Goal: Task Accomplishment & Management: Use online tool/utility

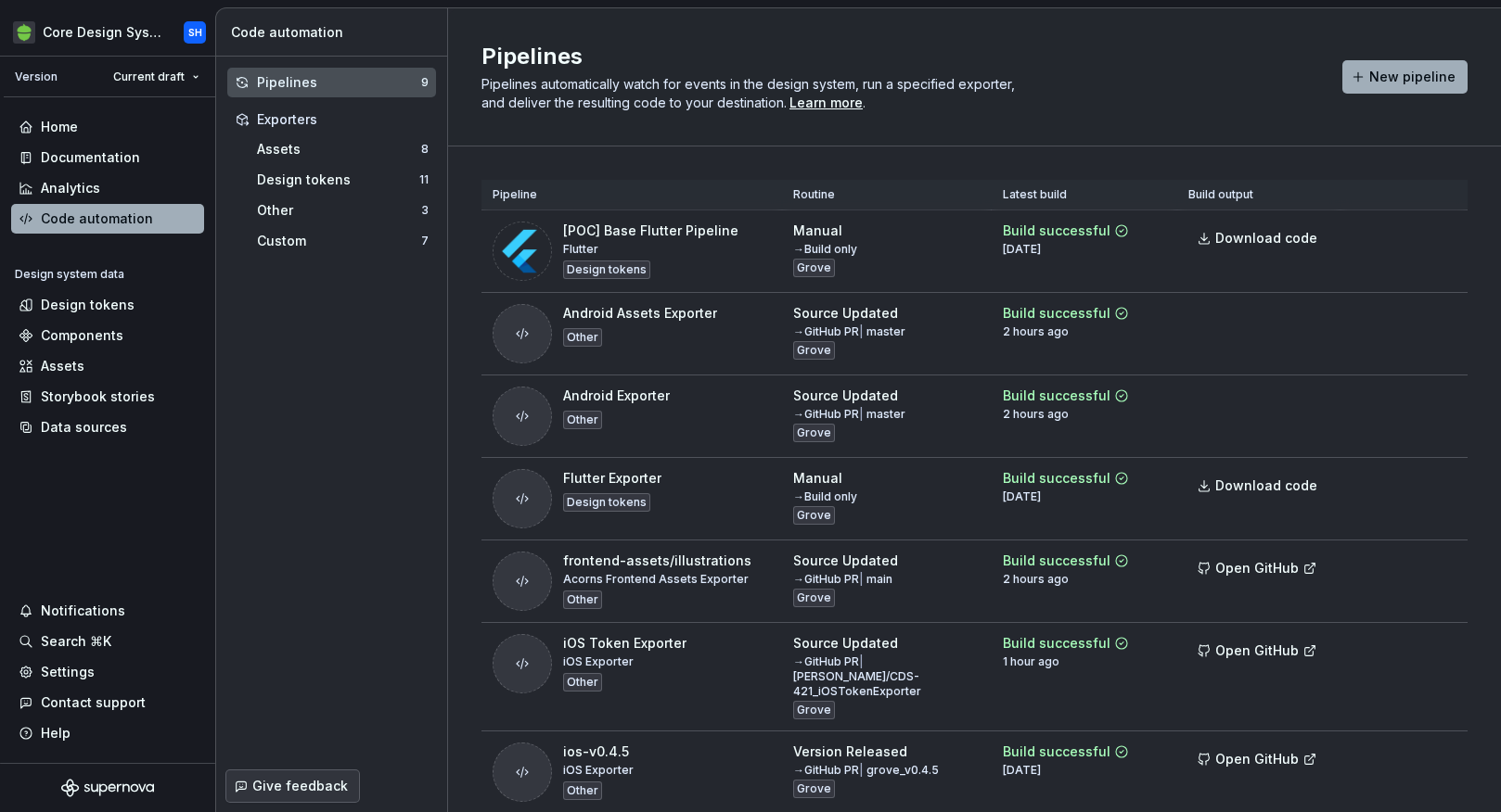
scroll to position [127, 0]
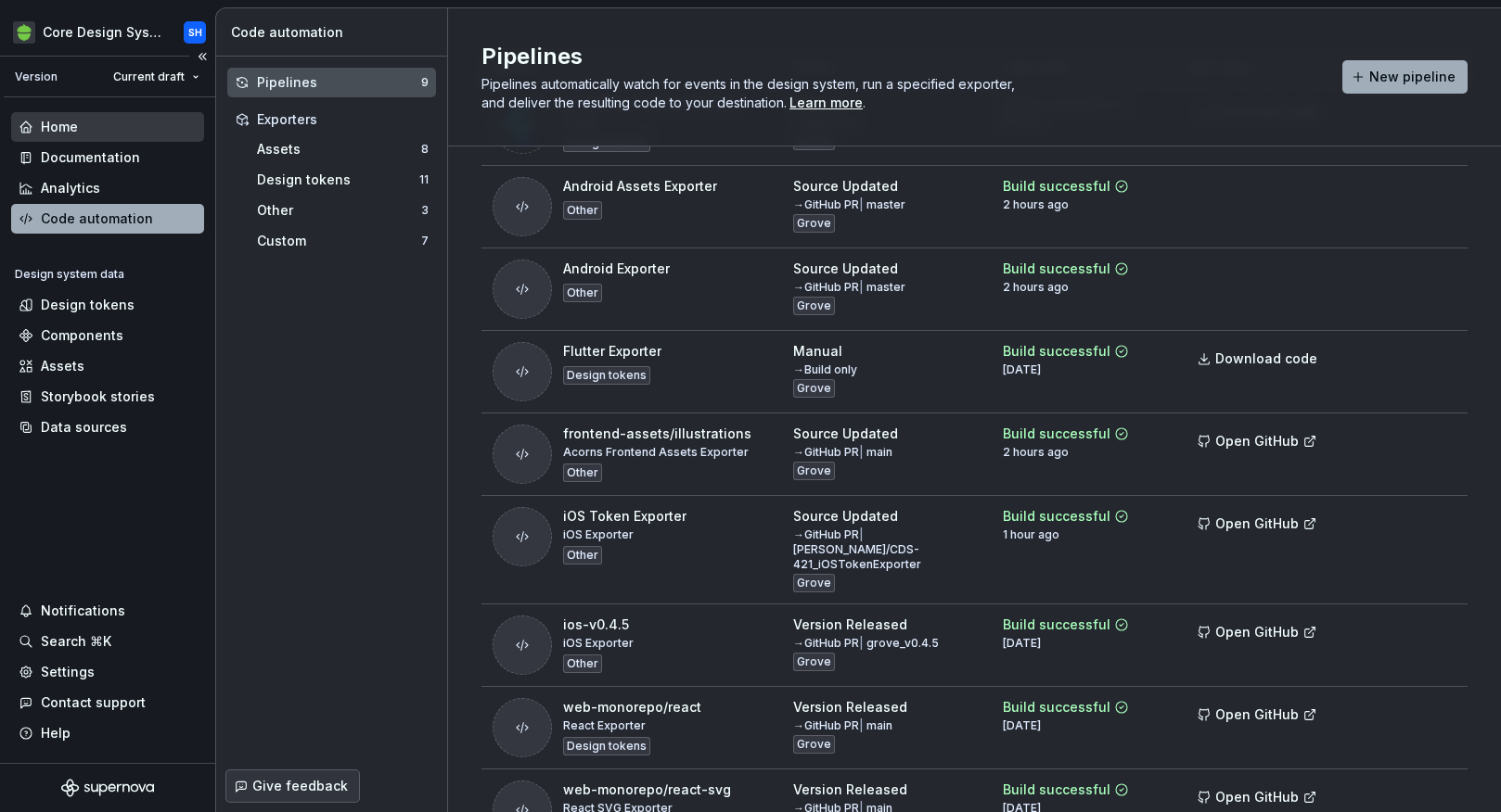
click at [79, 128] on div "Home" at bounding box center [107, 127] width 178 height 19
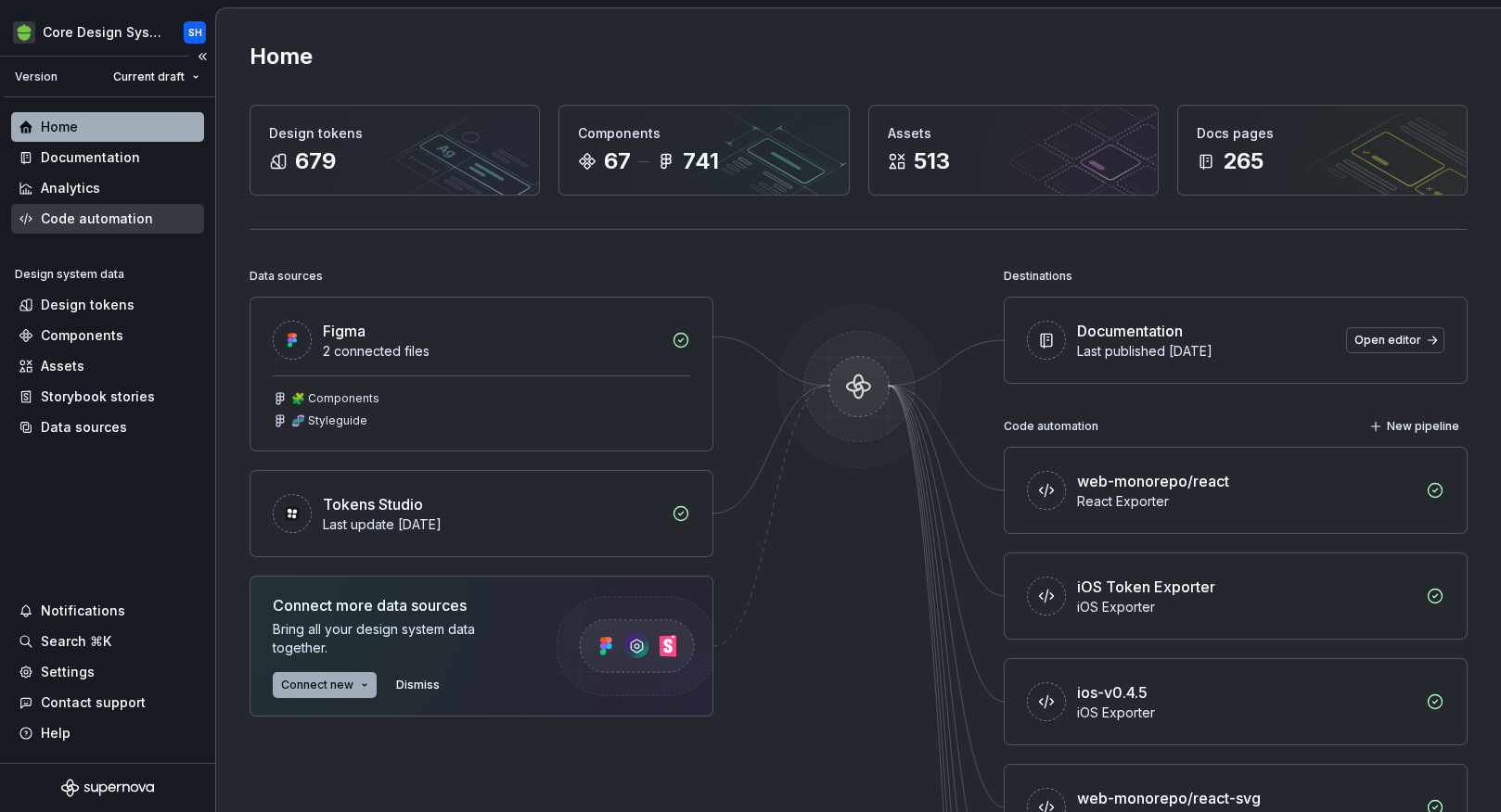
click at [81, 213] on div "Code automation" at bounding box center [97, 219] width 112 height 19
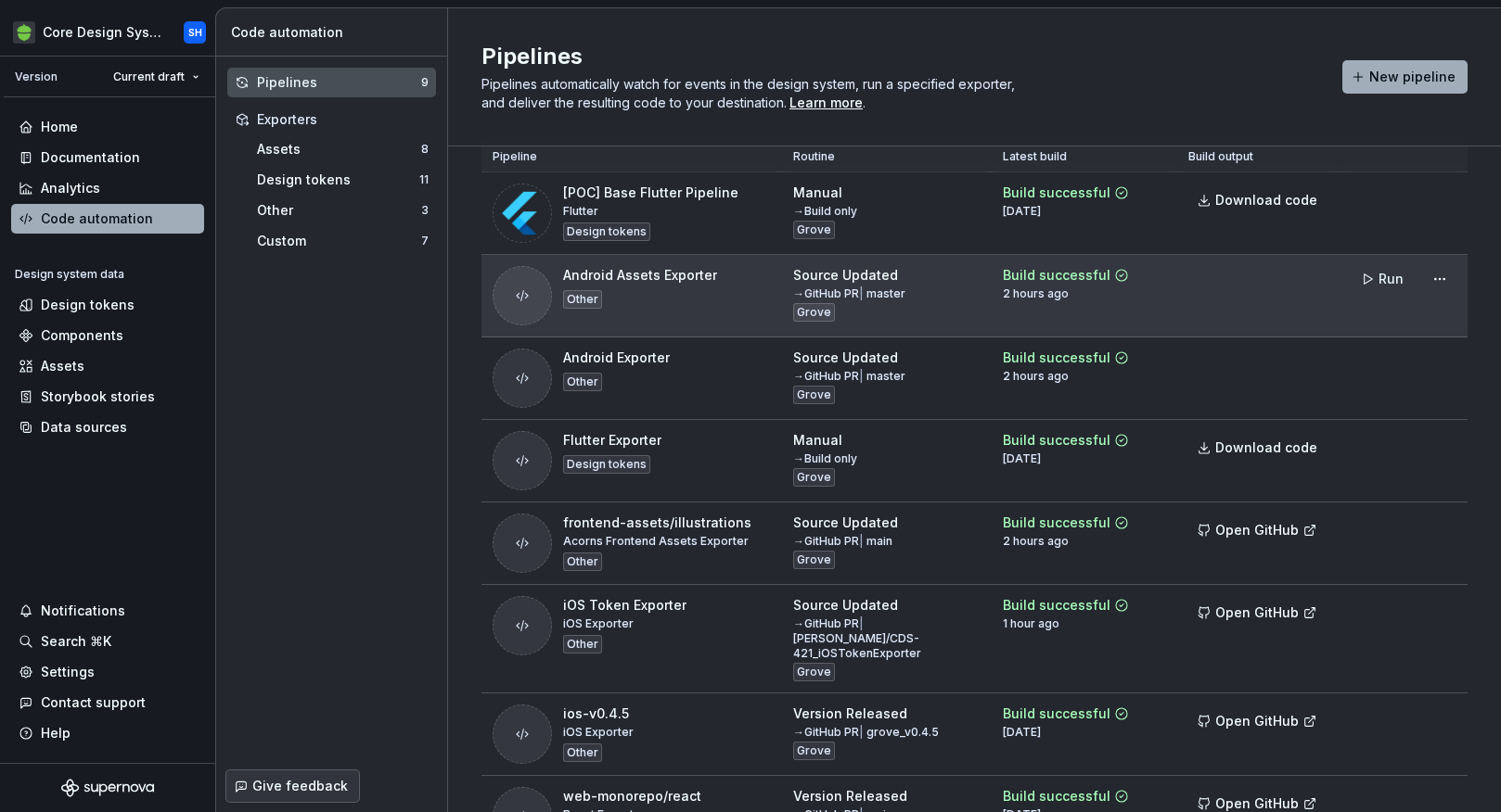
scroll to position [35, 0]
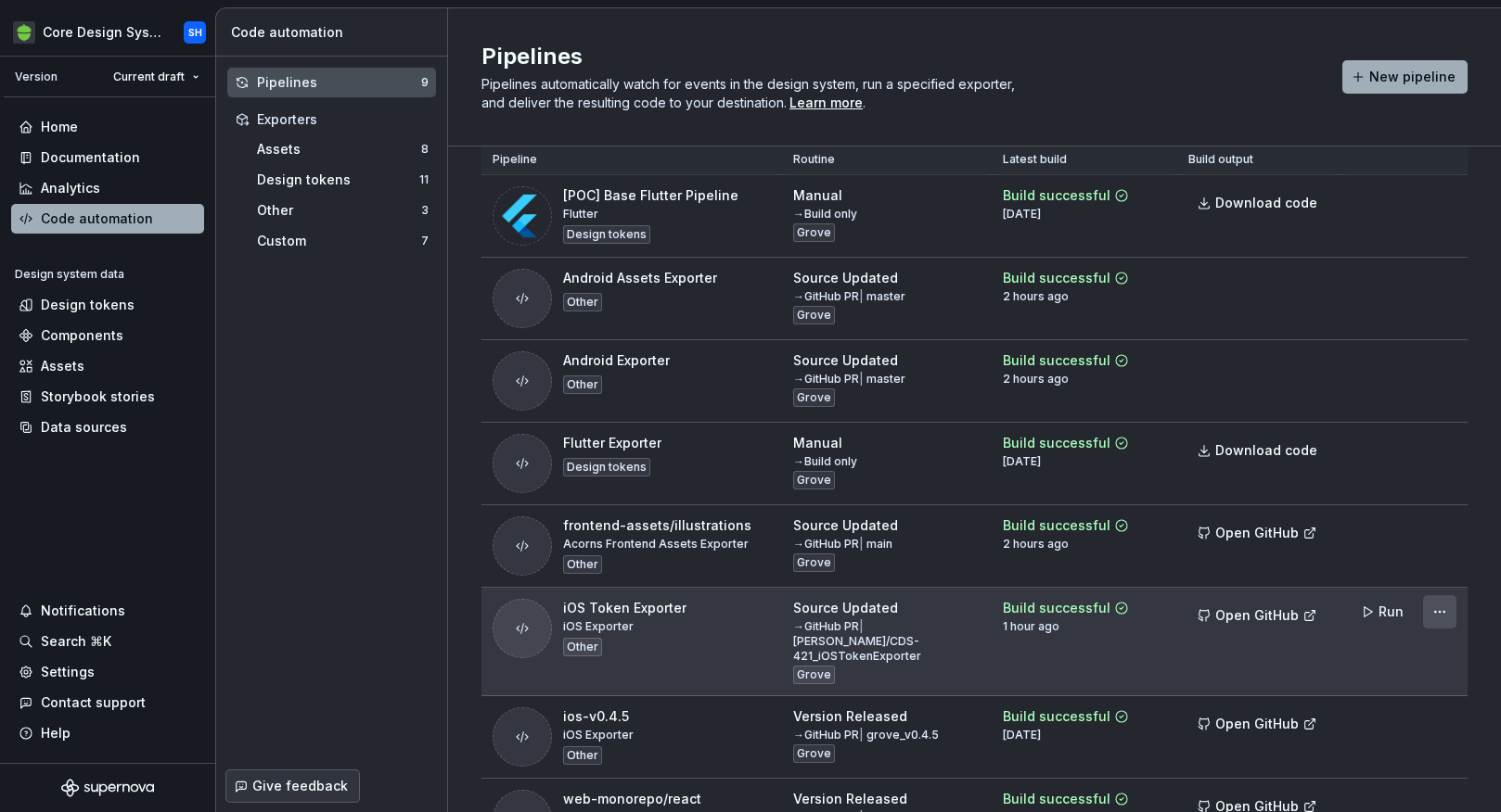
click at [1444, 609] on html "Core Design System SH Version Current draft Home Documentation Analytics Code a…" at bounding box center [750, 406] width 1501 height 812
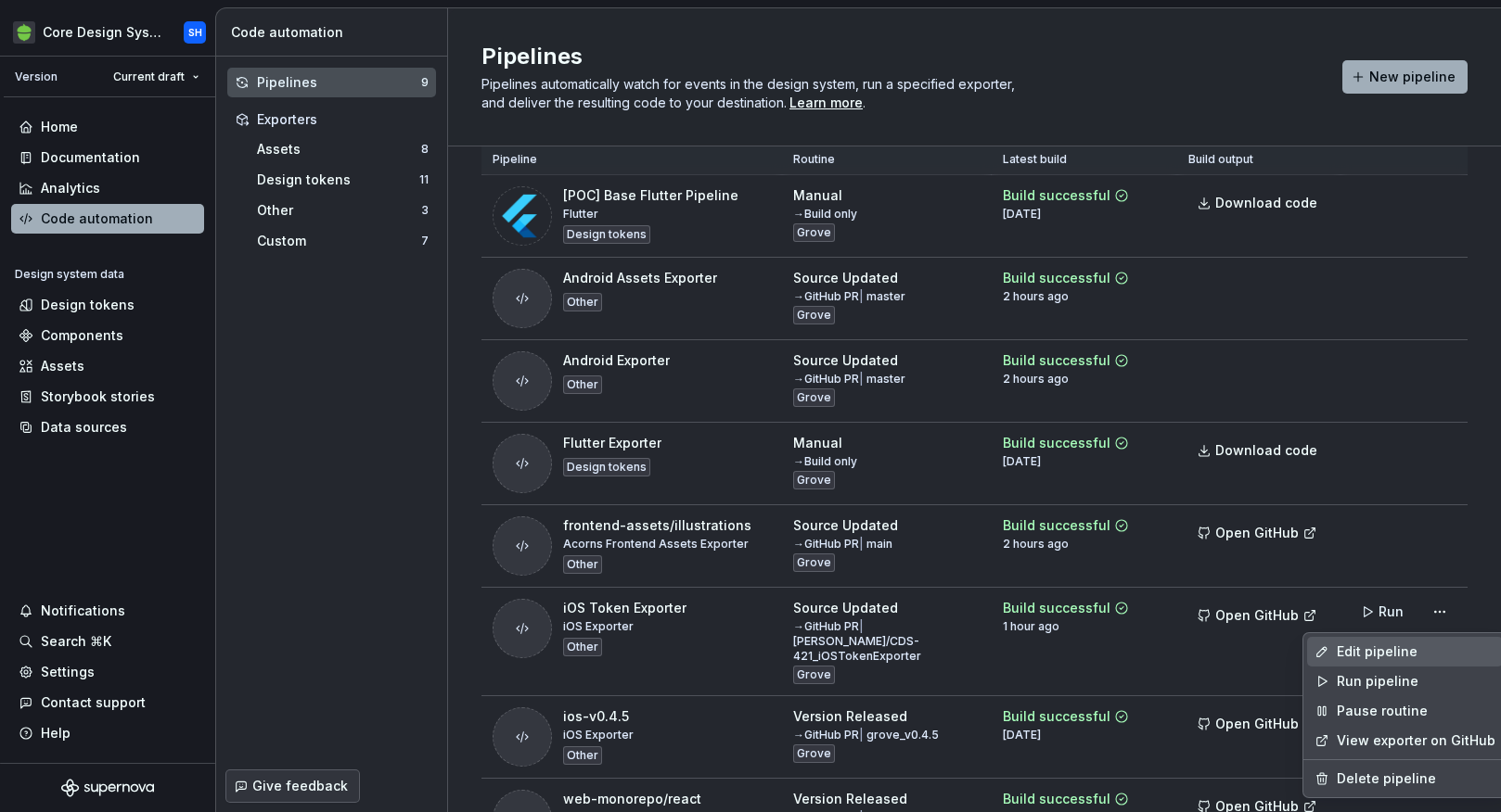
click at [1402, 649] on div "Edit pipeline" at bounding box center [1415, 652] width 159 height 19
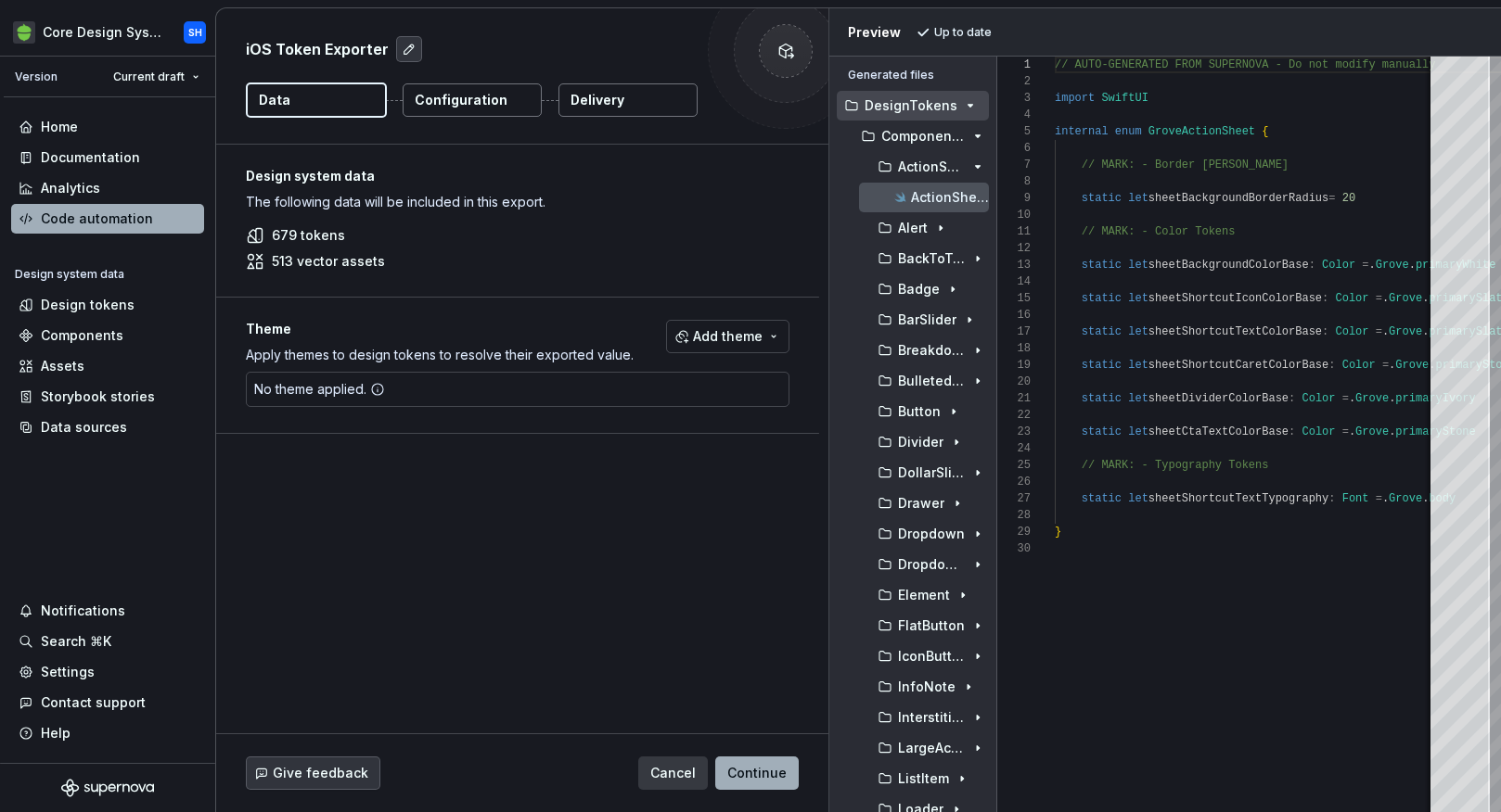
click at [478, 101] on p "Configuration" at bounding box center [461, 101] width 93 height 19
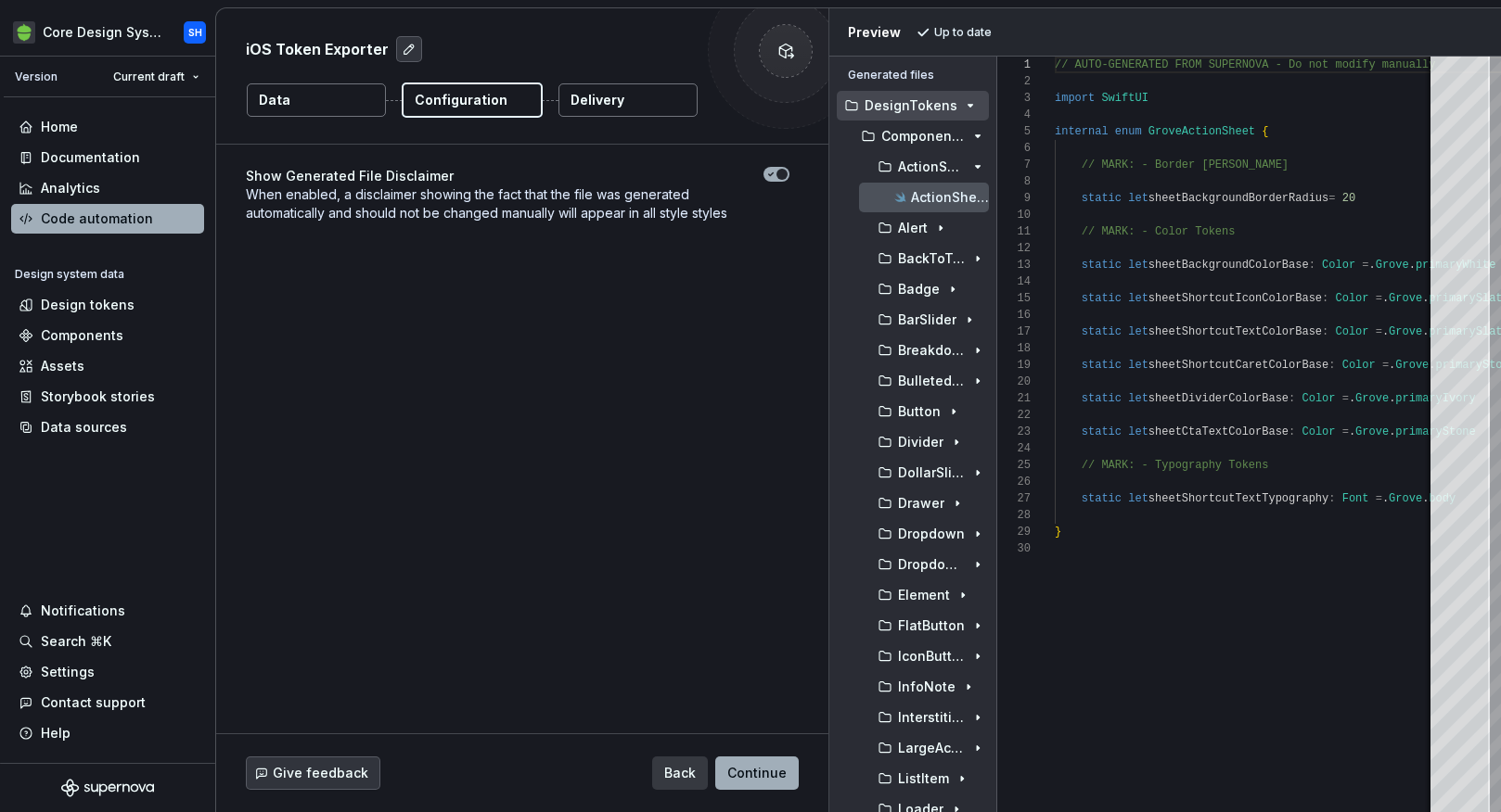
click at [641, 90] on button "Delivery" at bounding box center [628, 100] width 139 height 33
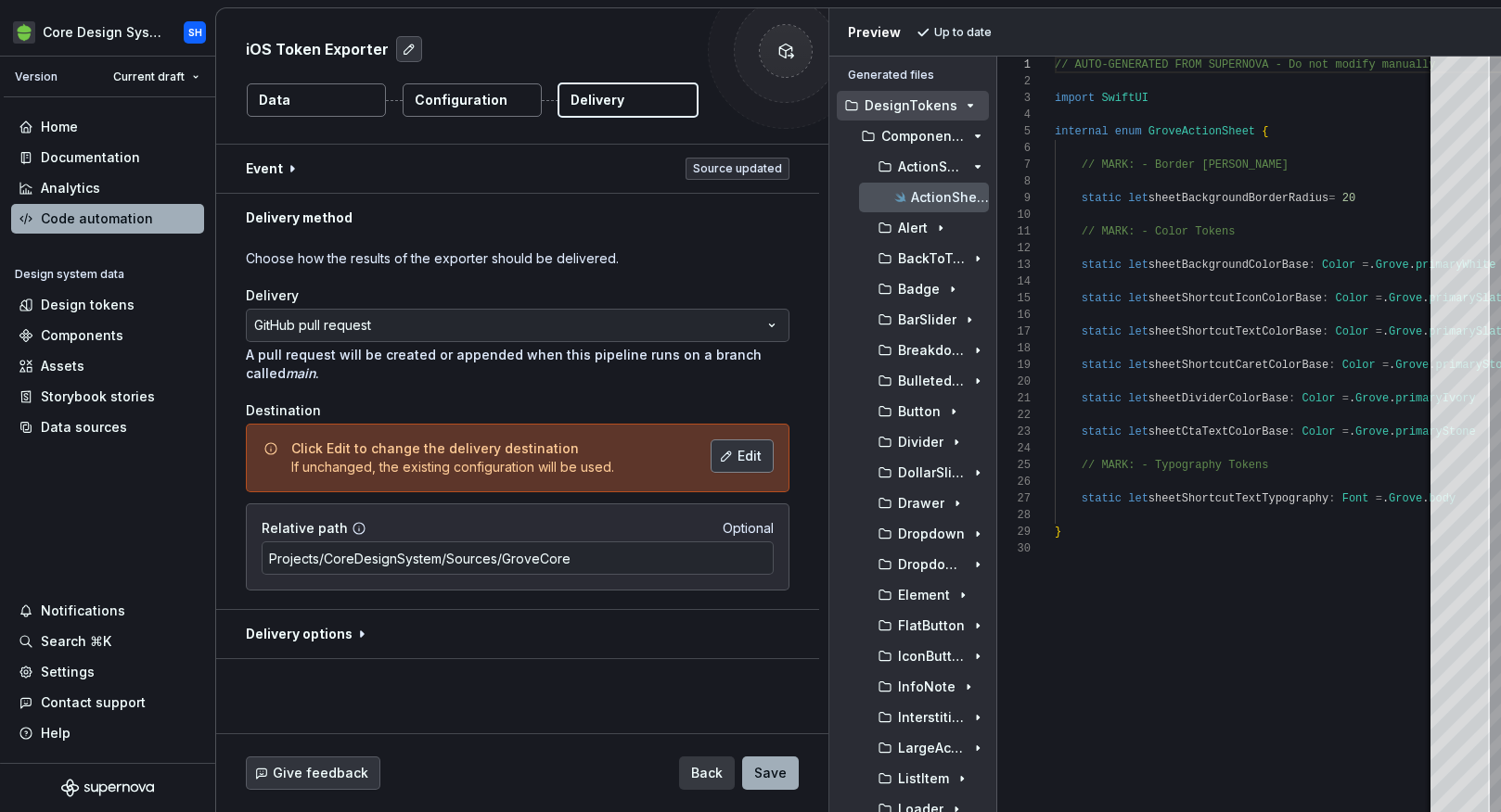
click at [770, 458] on button "Edit" at bounding box center [742, 455] width 63 height 33
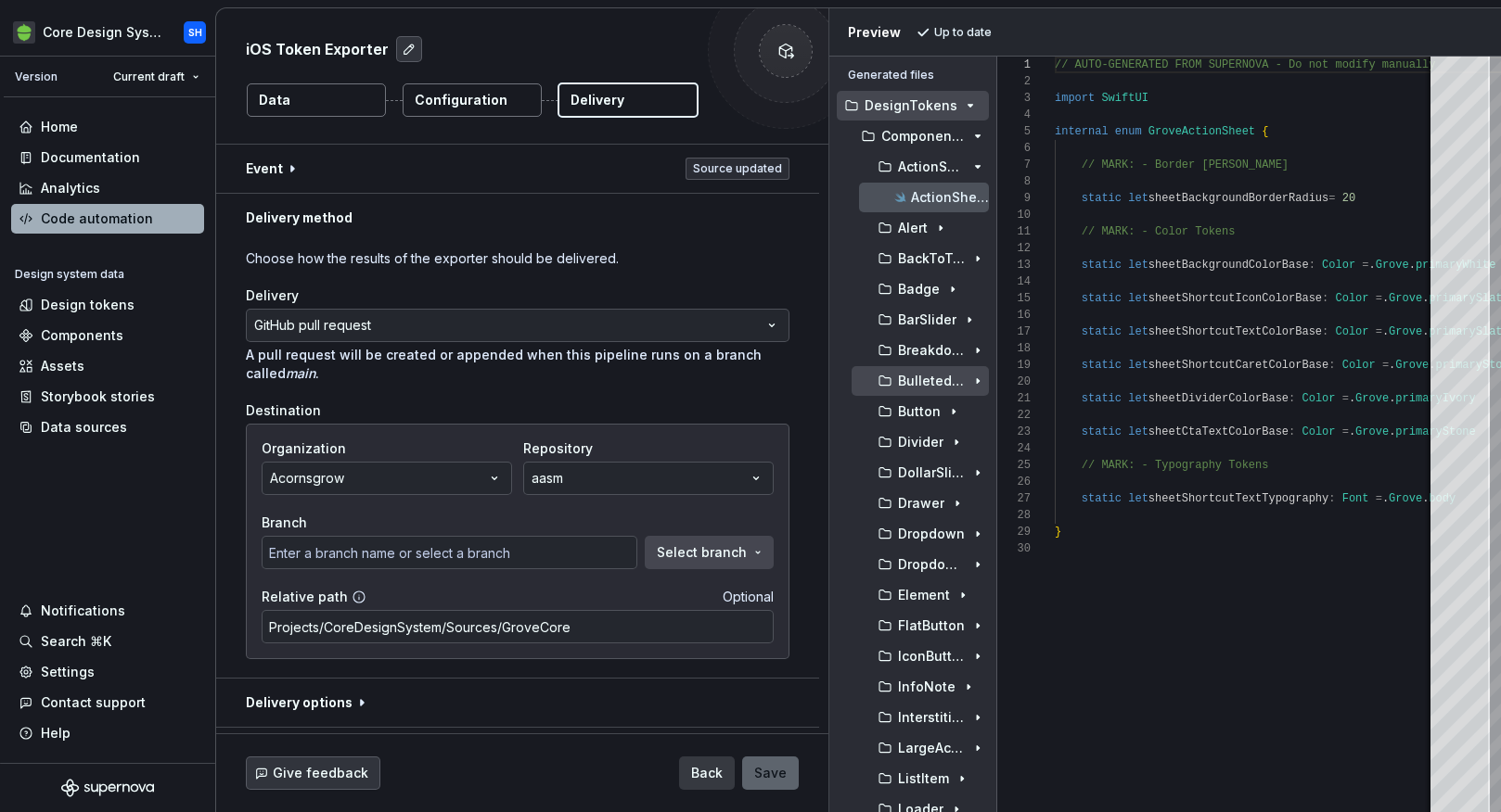
type input "gh-pages"
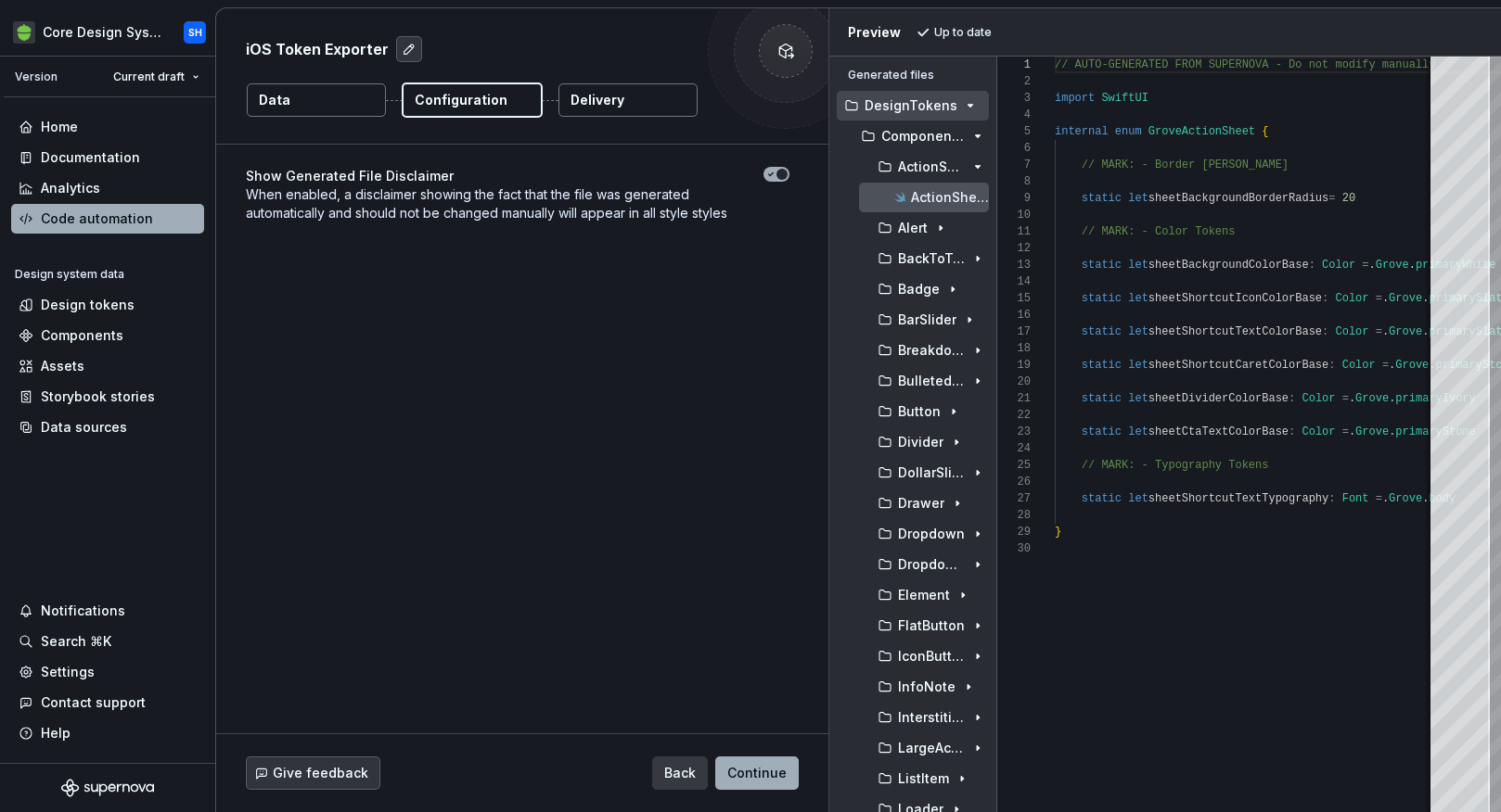
click at [616, 104] on p "Delivery" at bounding box center [597, 101] width 54 height 19
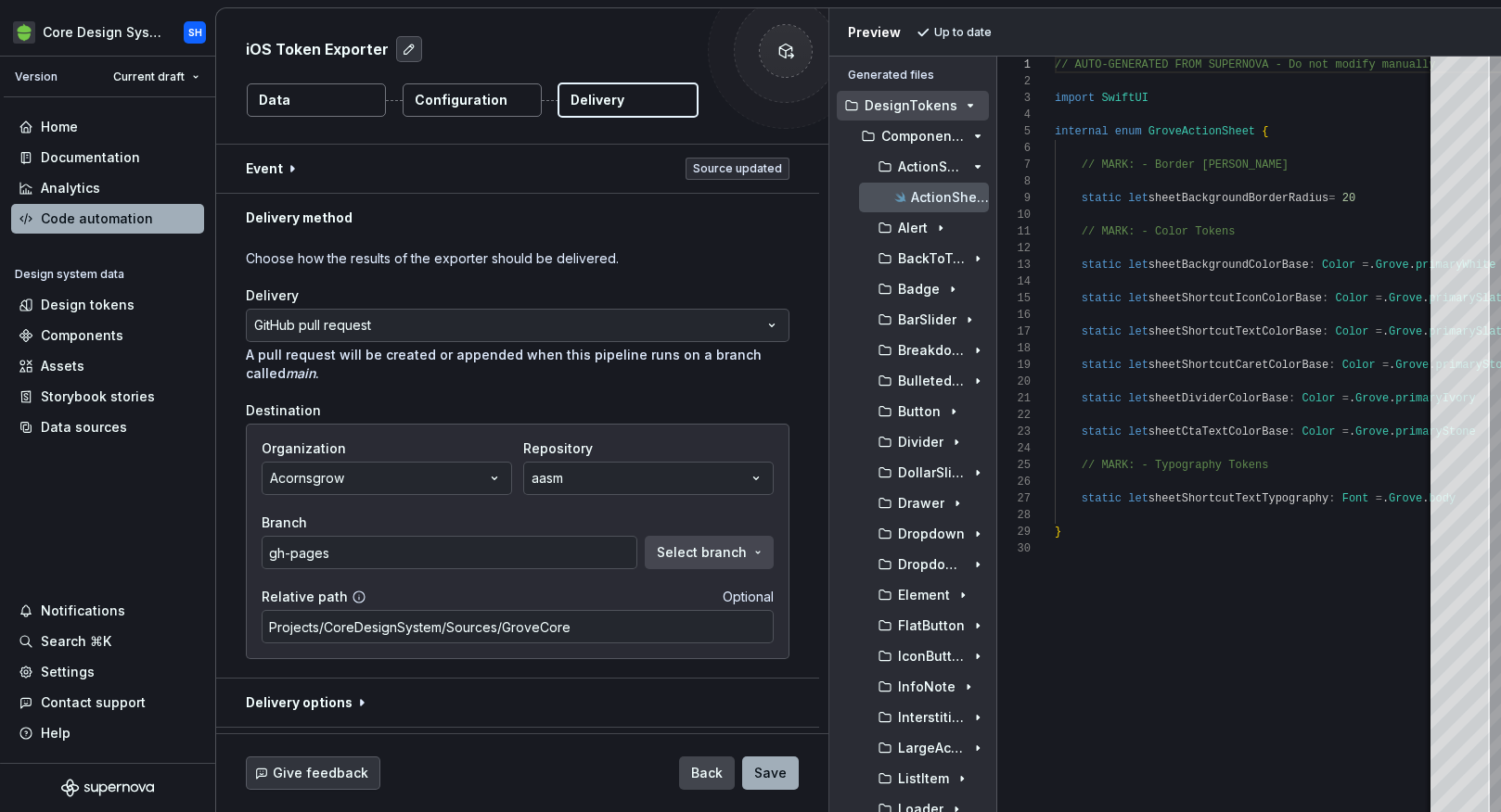
click at [707, 771] on span "Back" at bounding box center [707, 774] width 31 height 19
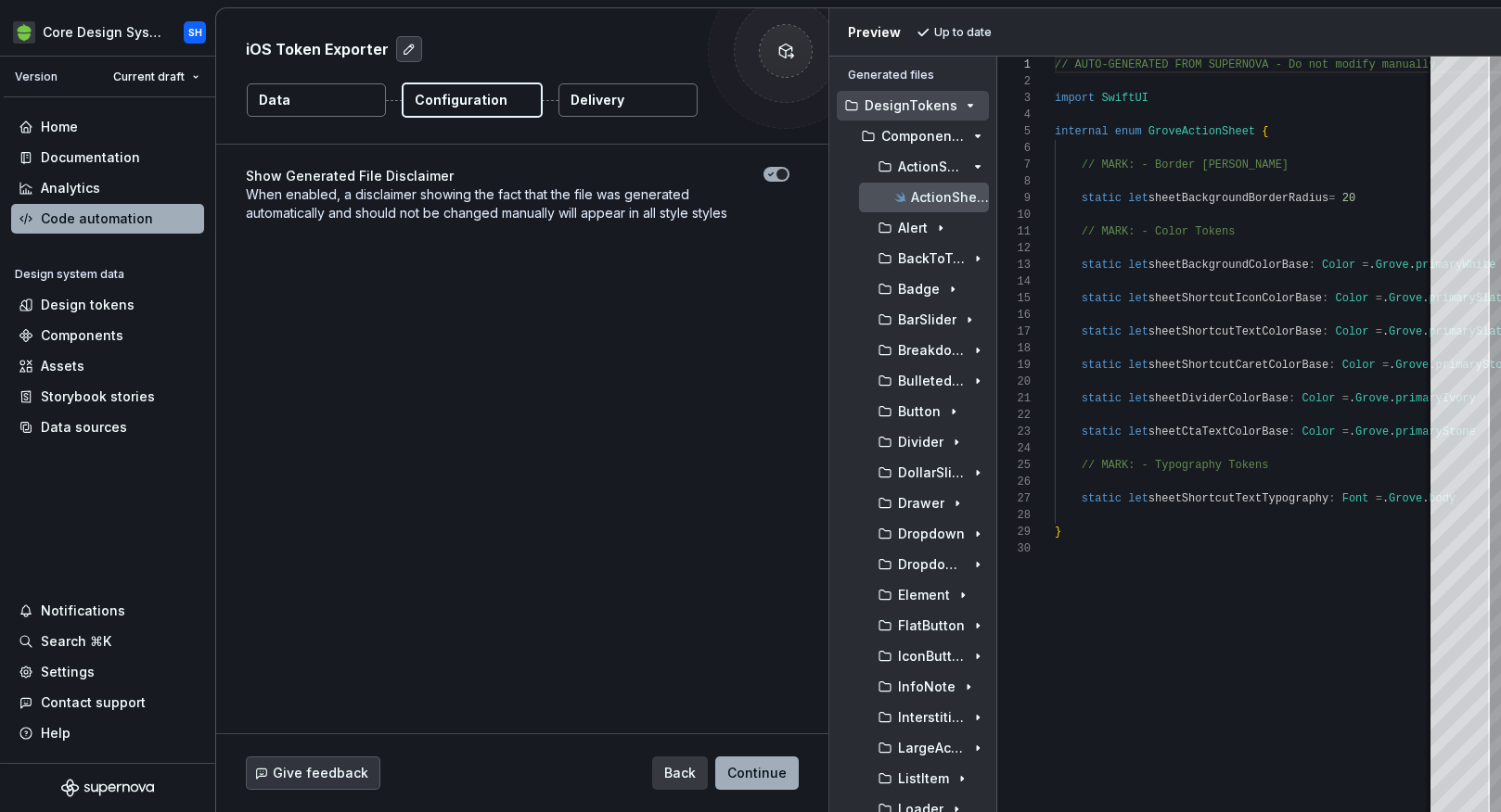
click at [612, 101] on p "Delivery" at bounding box center [597, 101] width 54 height 19
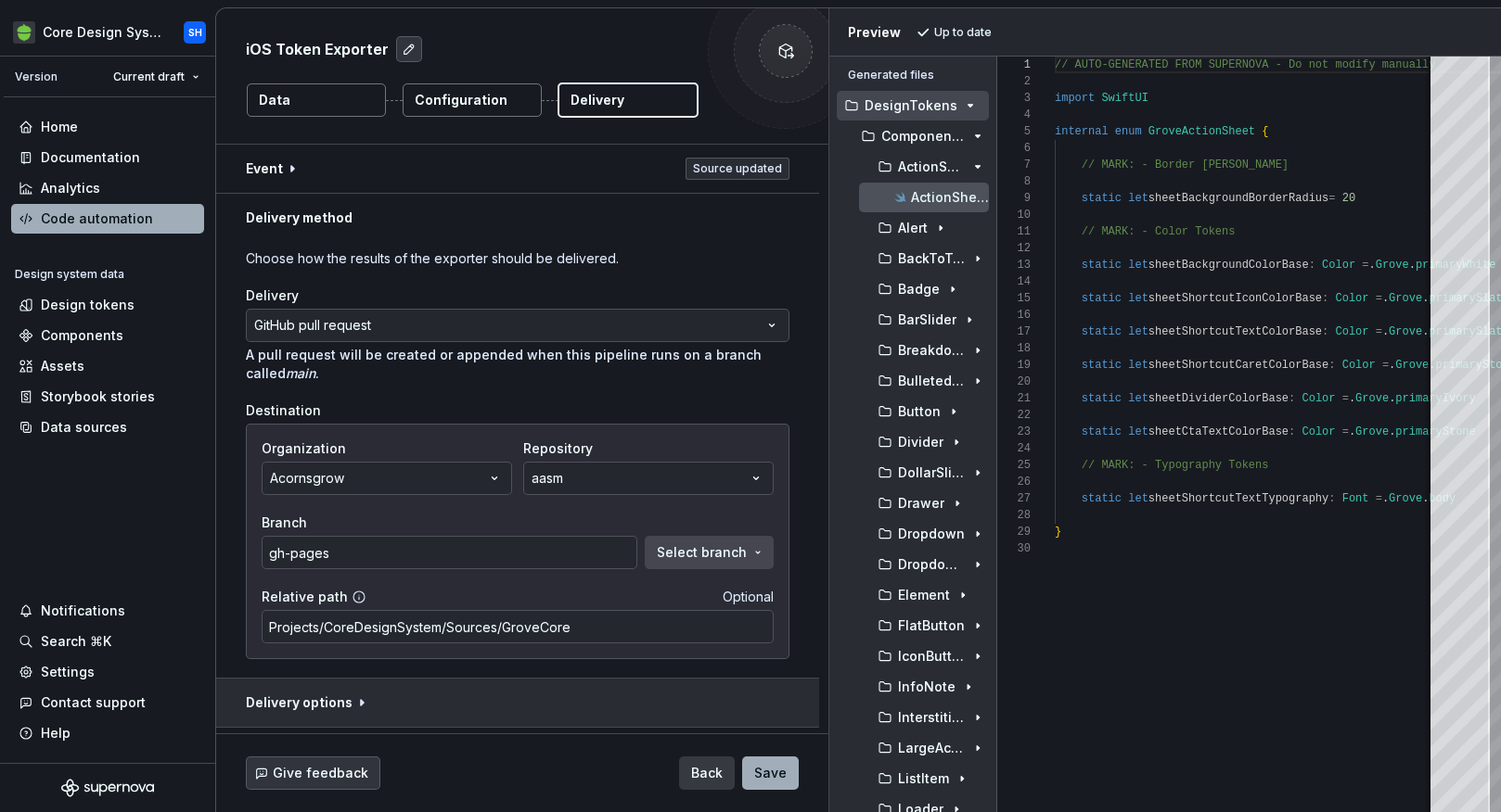
click at [324, 710] on button "button" at bounding box center [517, 703] width 603 height 48
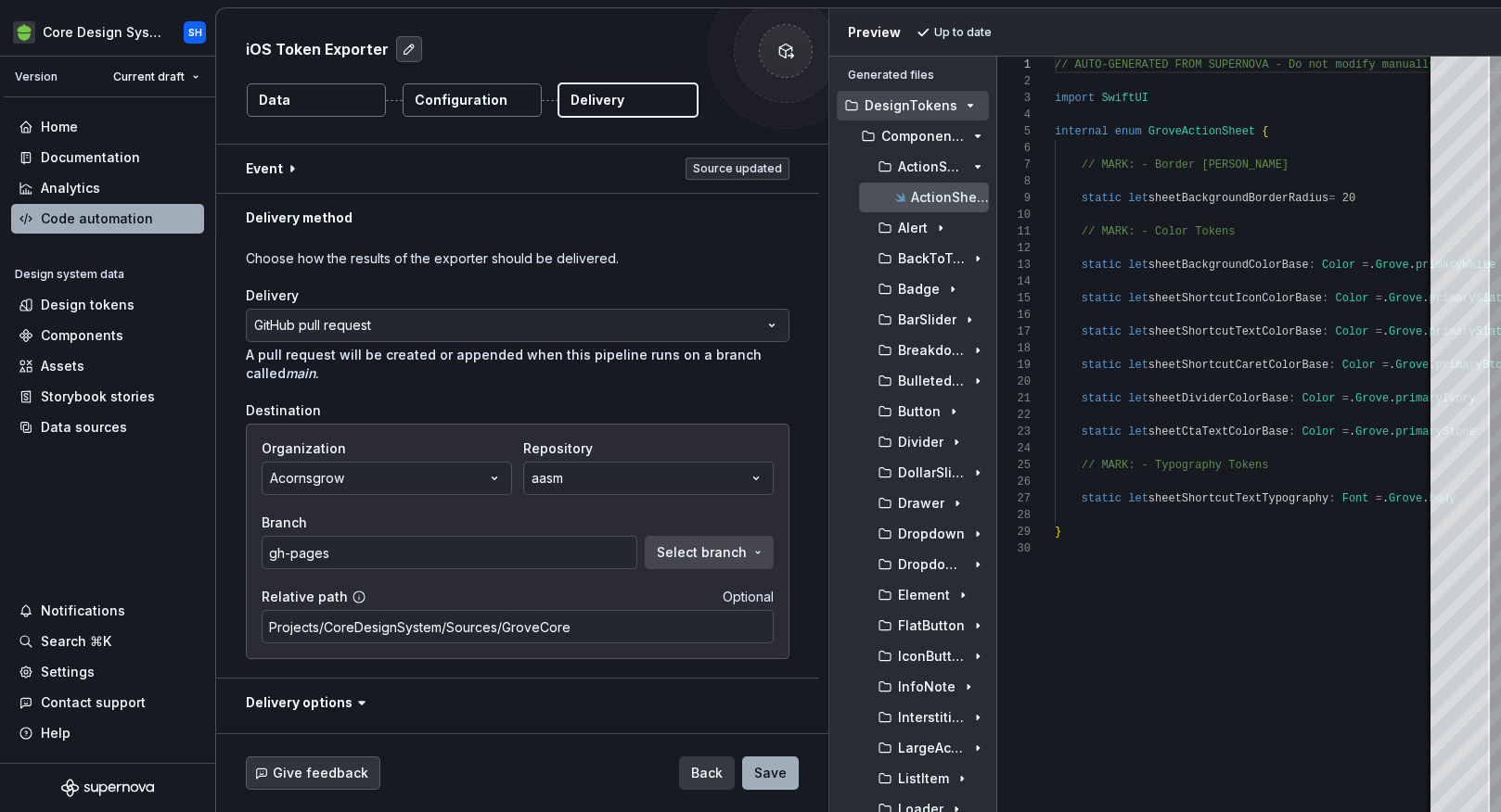
click at [598, 100] on p "Delivery" at bounding box center [597, 101] width 54 height 19
type textarea "*"
click at [72, 205] on div "Code automation" at bounding box center [107, 219] width 193 height 29
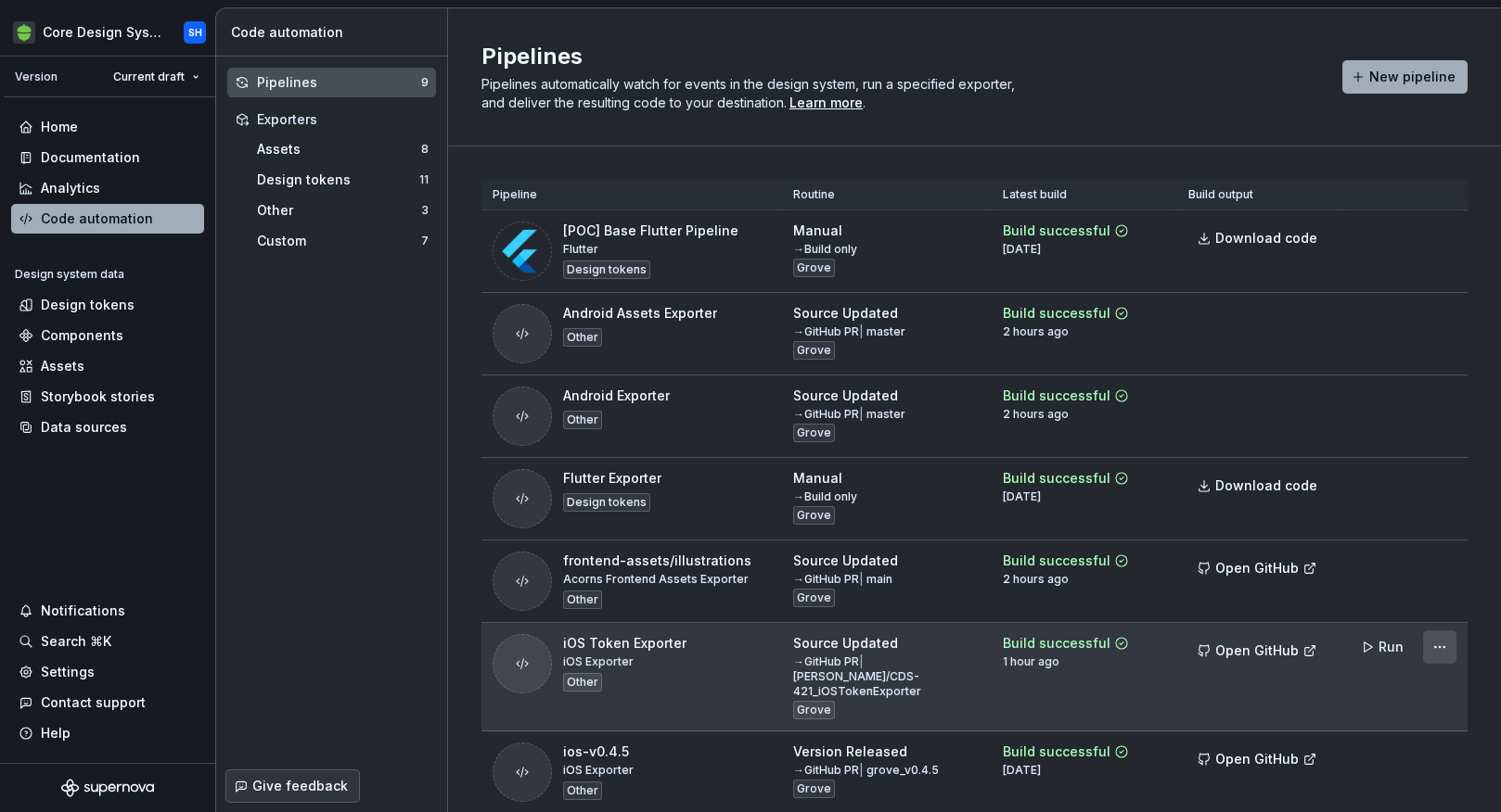
click at [1429, 649] on html "Core Design System SH Version Current draft Home Documentation Analytics Code a…" at bounding box center [750, 406] width 1501 height 812
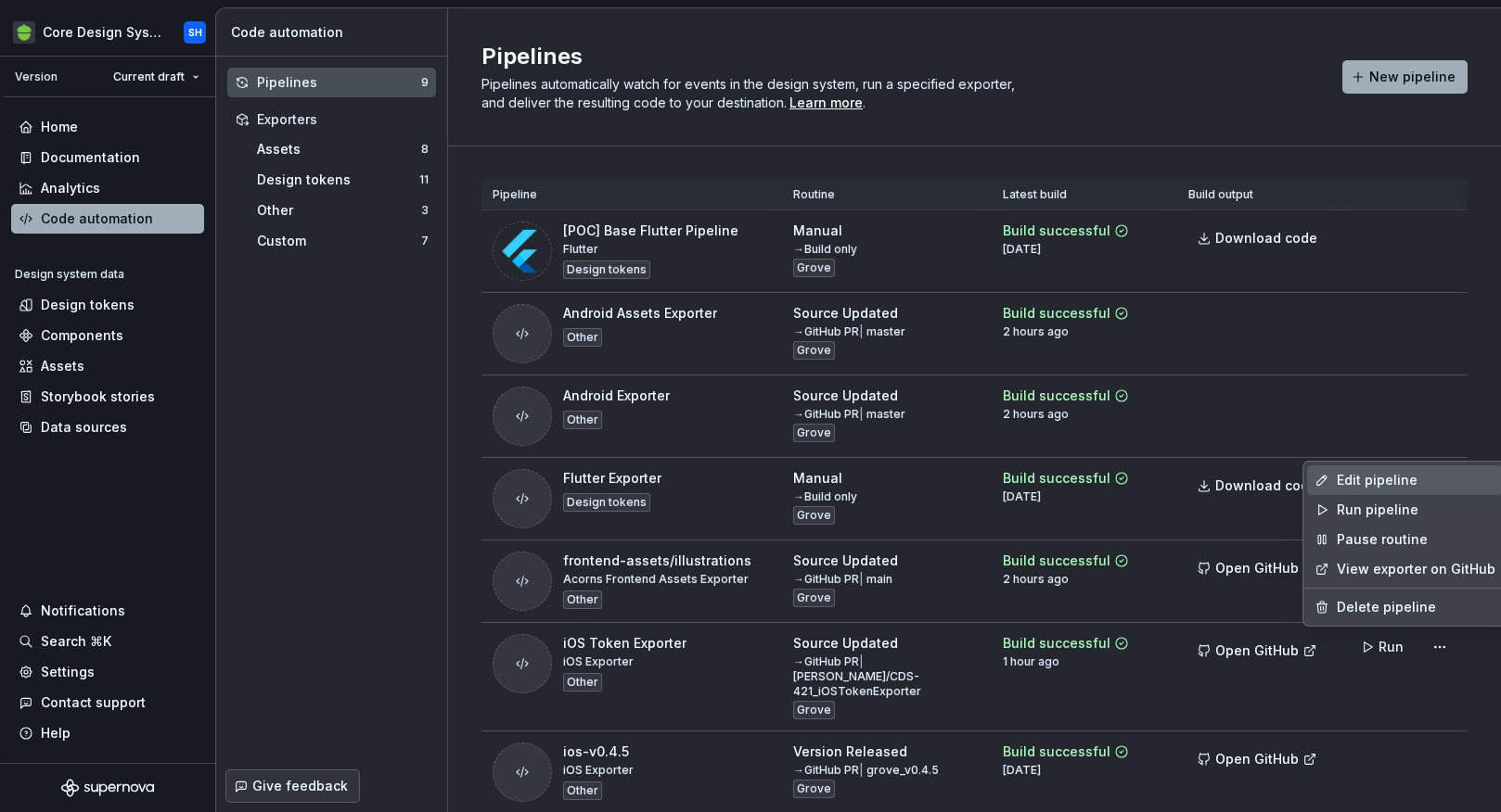
click at [1353, 483] on div "Edit pipeline" at bounding box center [1415, 480] width 159 height 19
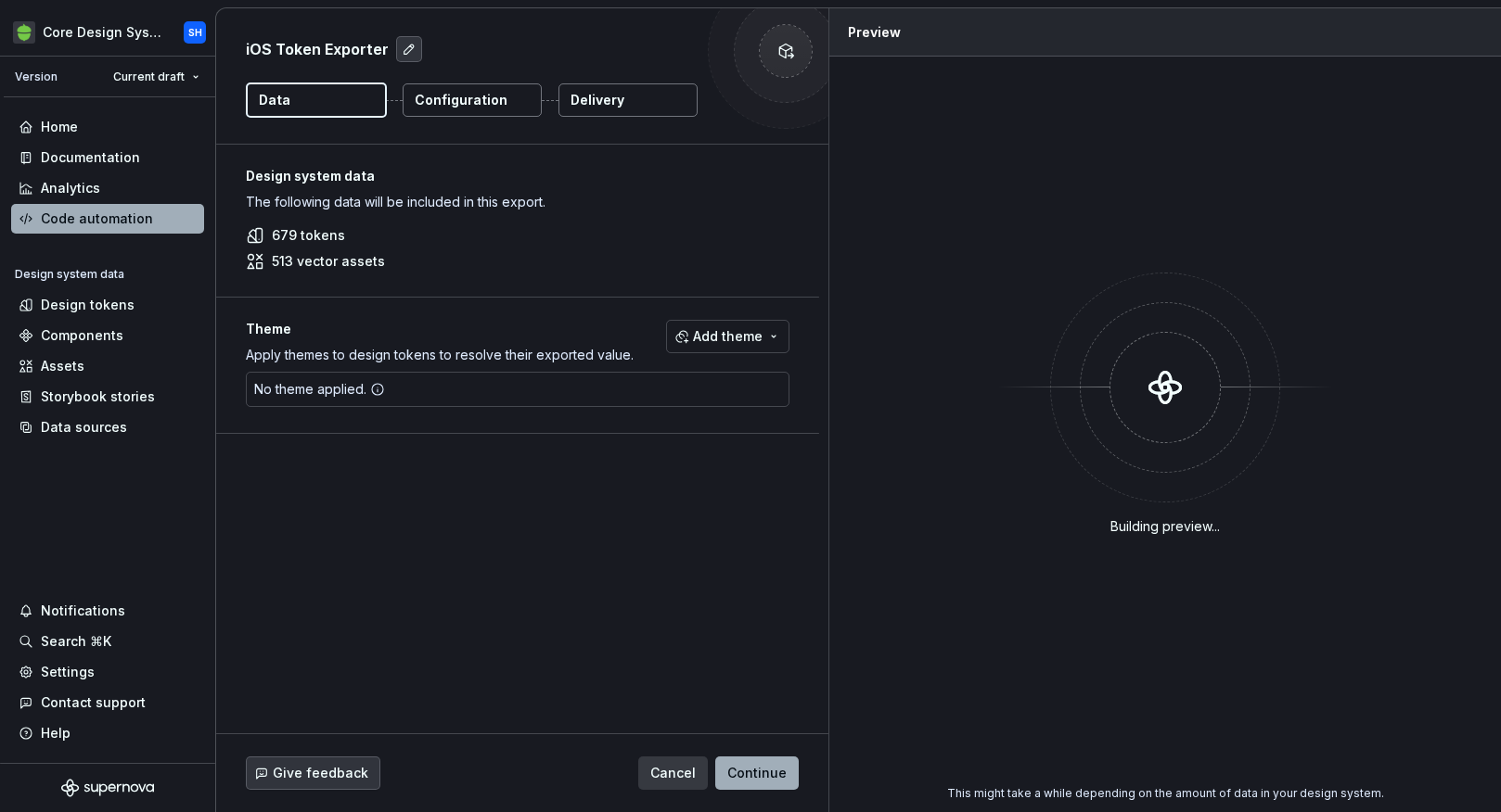
click at [651, 103] on button "Delivery" at bounding box center [628, 100] width 139 height 33
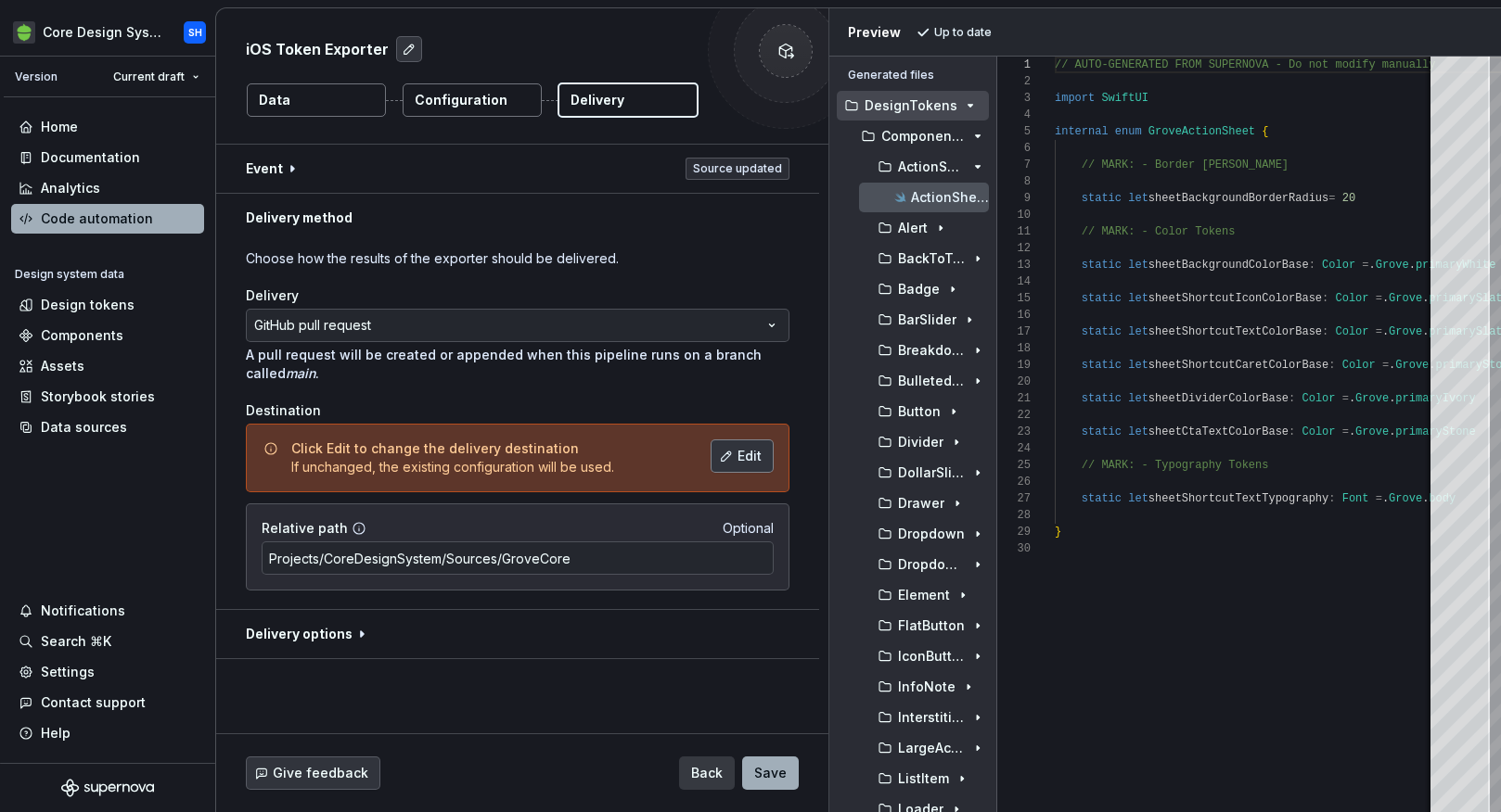
click at [758, 453] on span "Edit" at bounding box center [749, 456] width 24 height 19
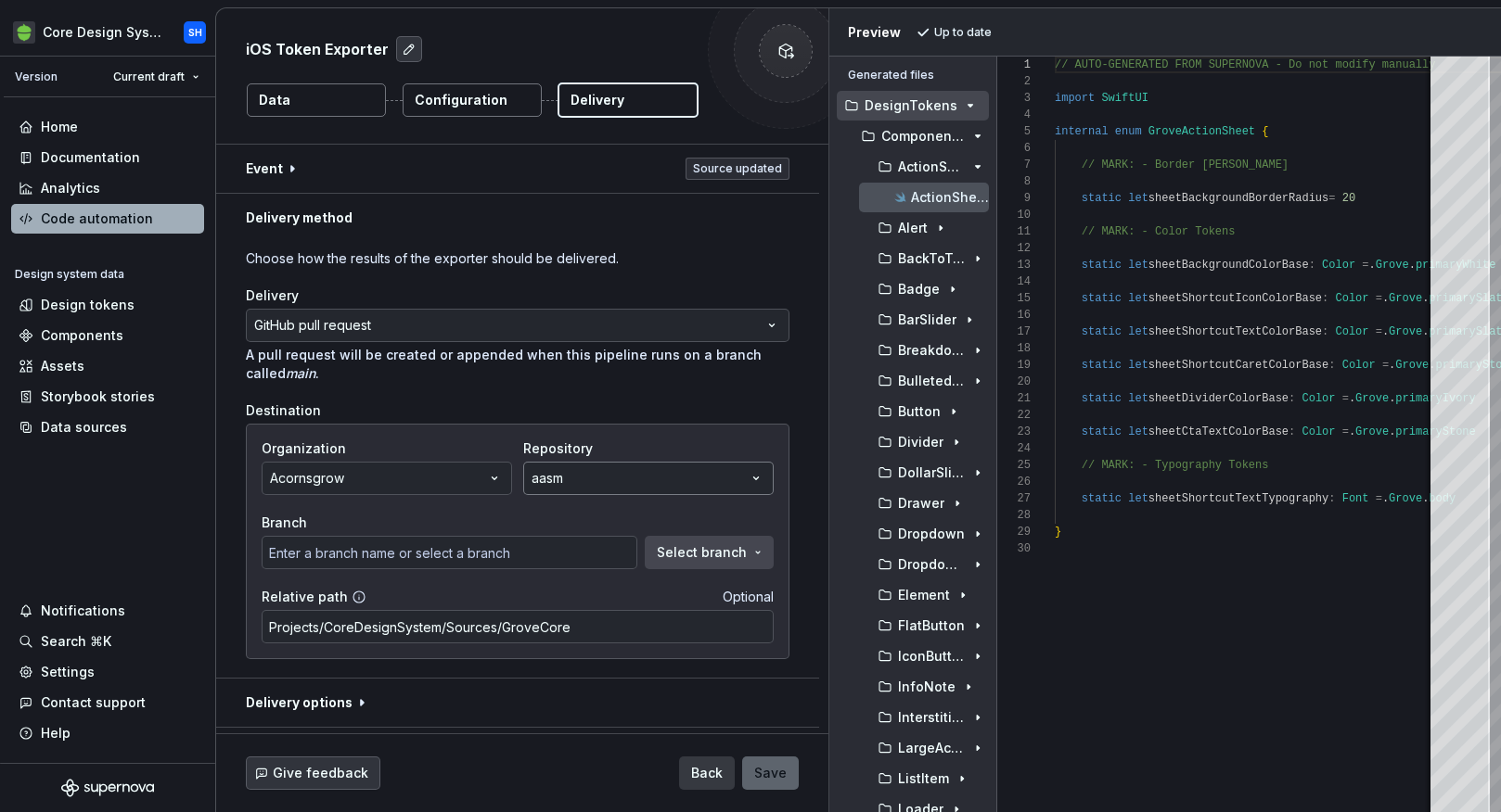
type input "gh-pages"
click at [732, 482] on button "aasm" at bounding box center [648, 478] width 250 height 33
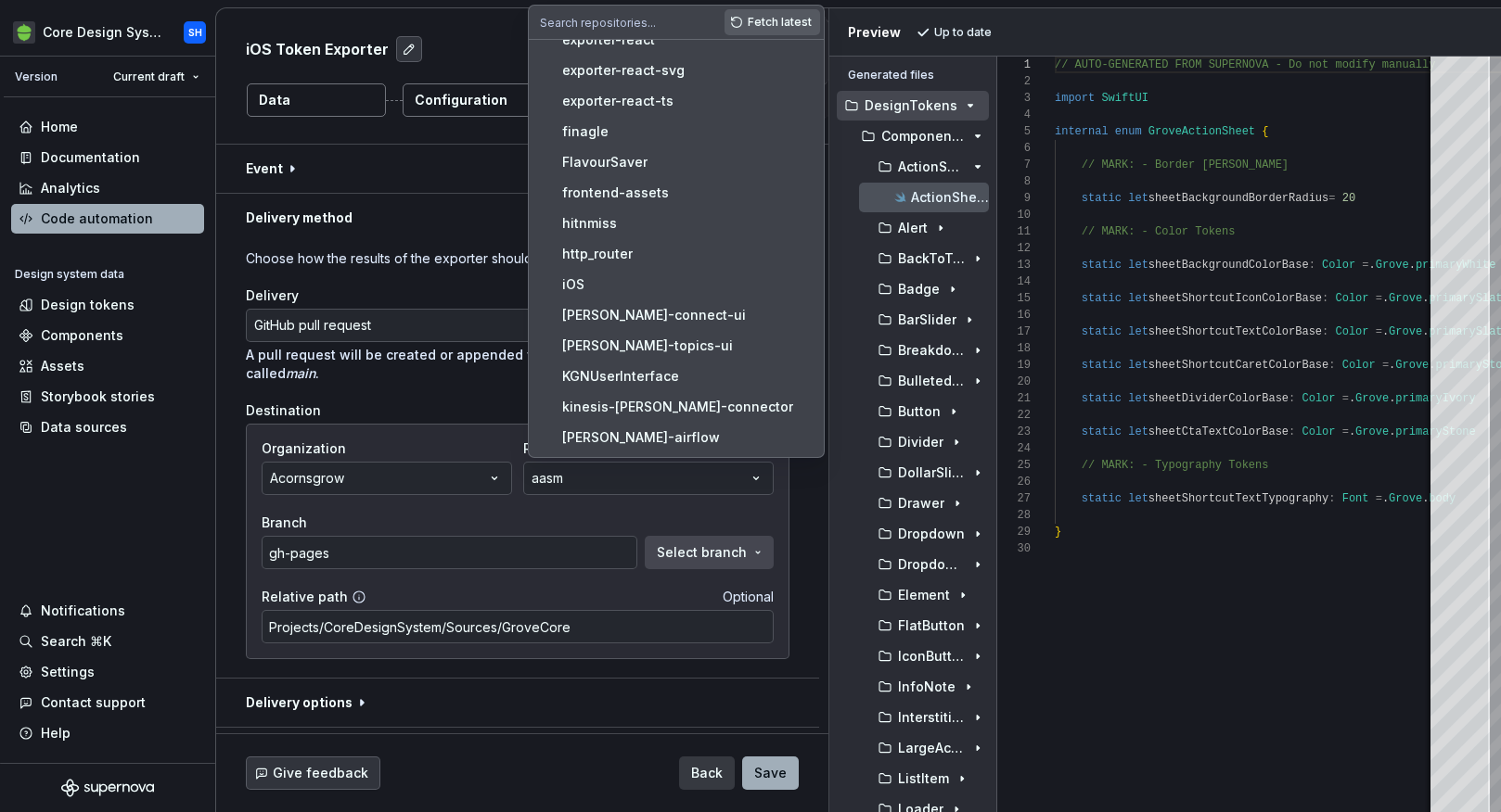
scroll to position [507, 0]
click at [646, 281] on div "iOS" at bounding box center [687, 286] width 250 height 19
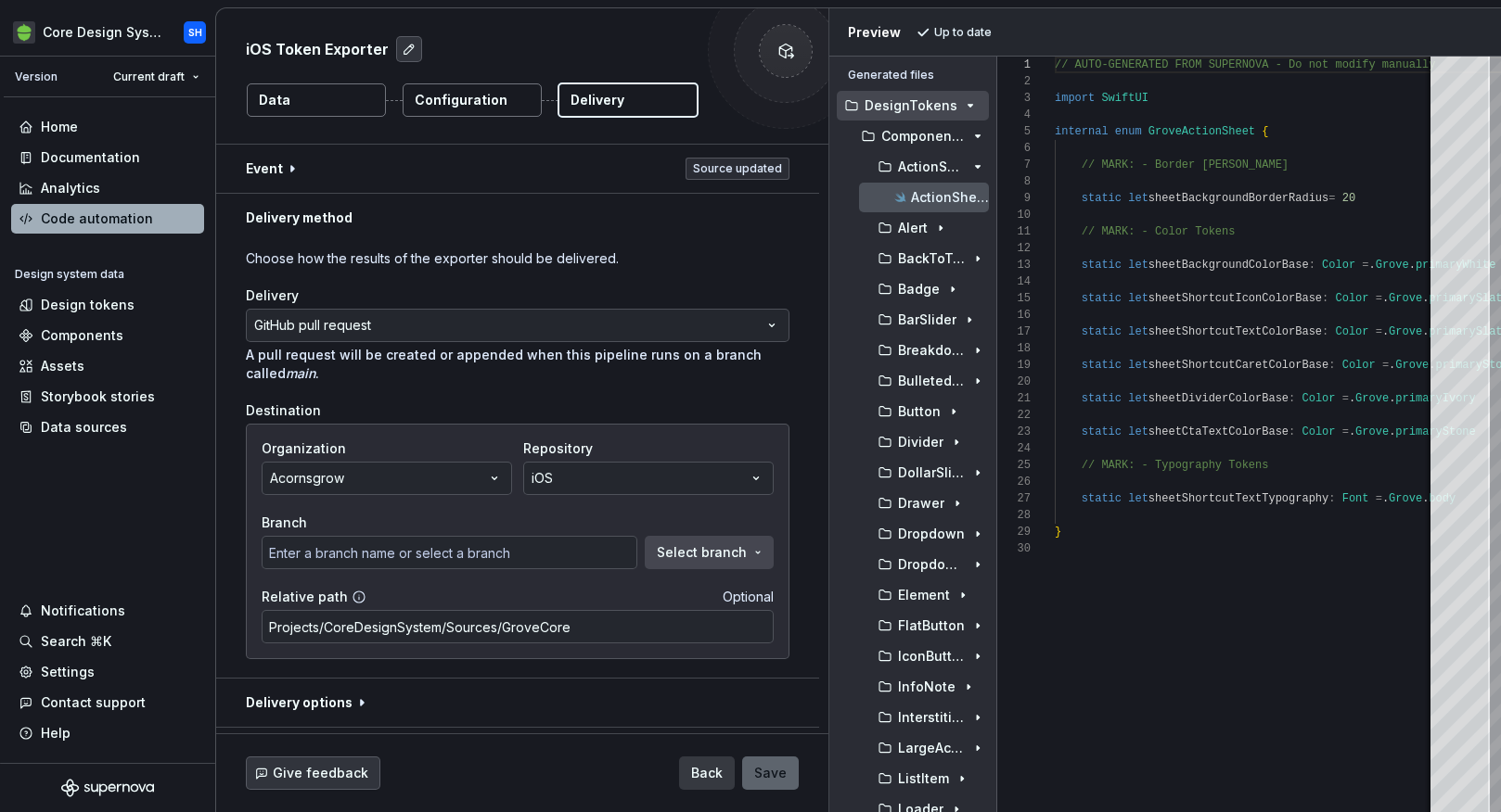
type input "1212"
click at [703, 550] on span "Select branch" at bounding box center [701, 553] width 90 height 19
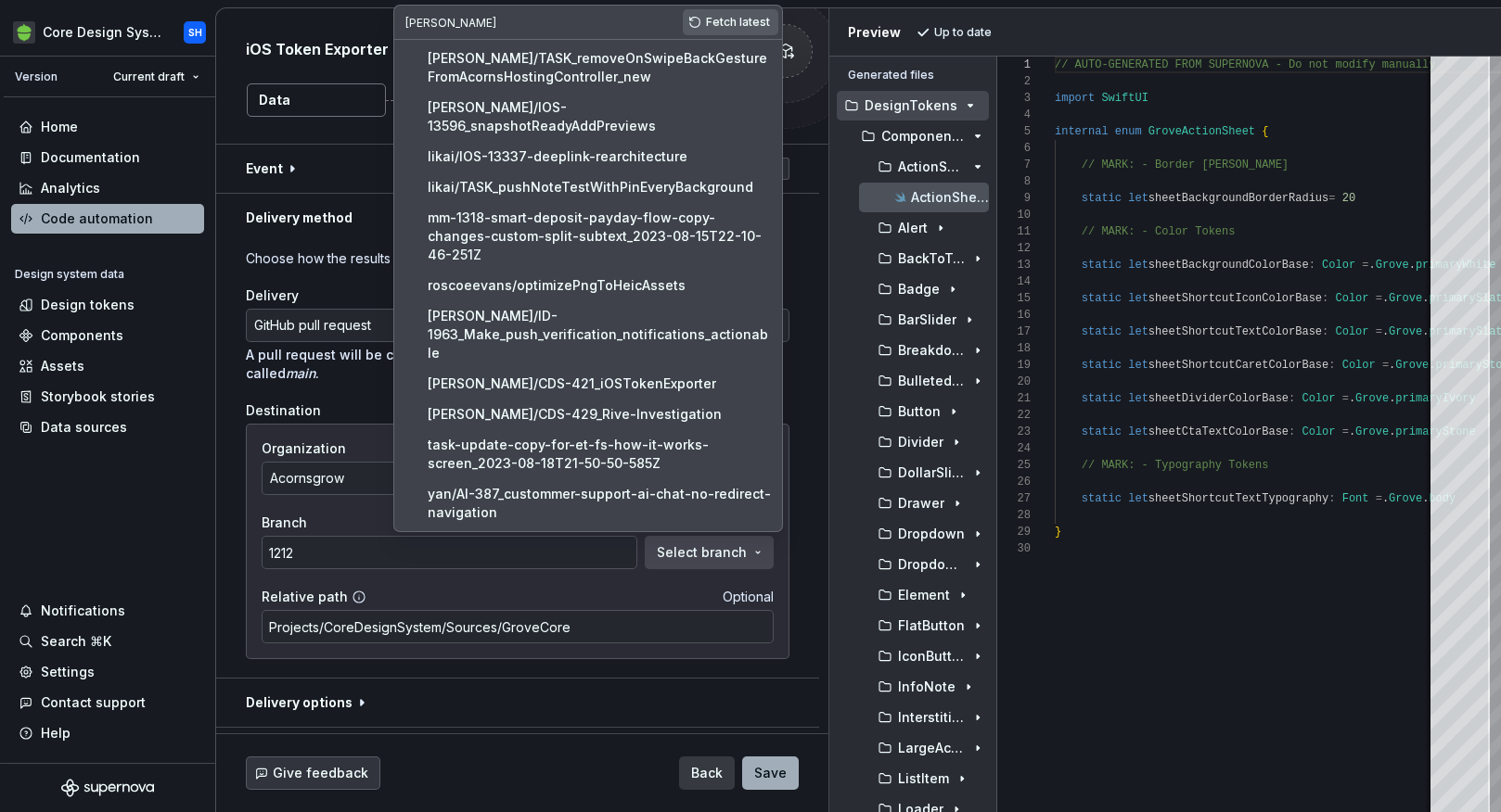
scroll to position [36, 0]
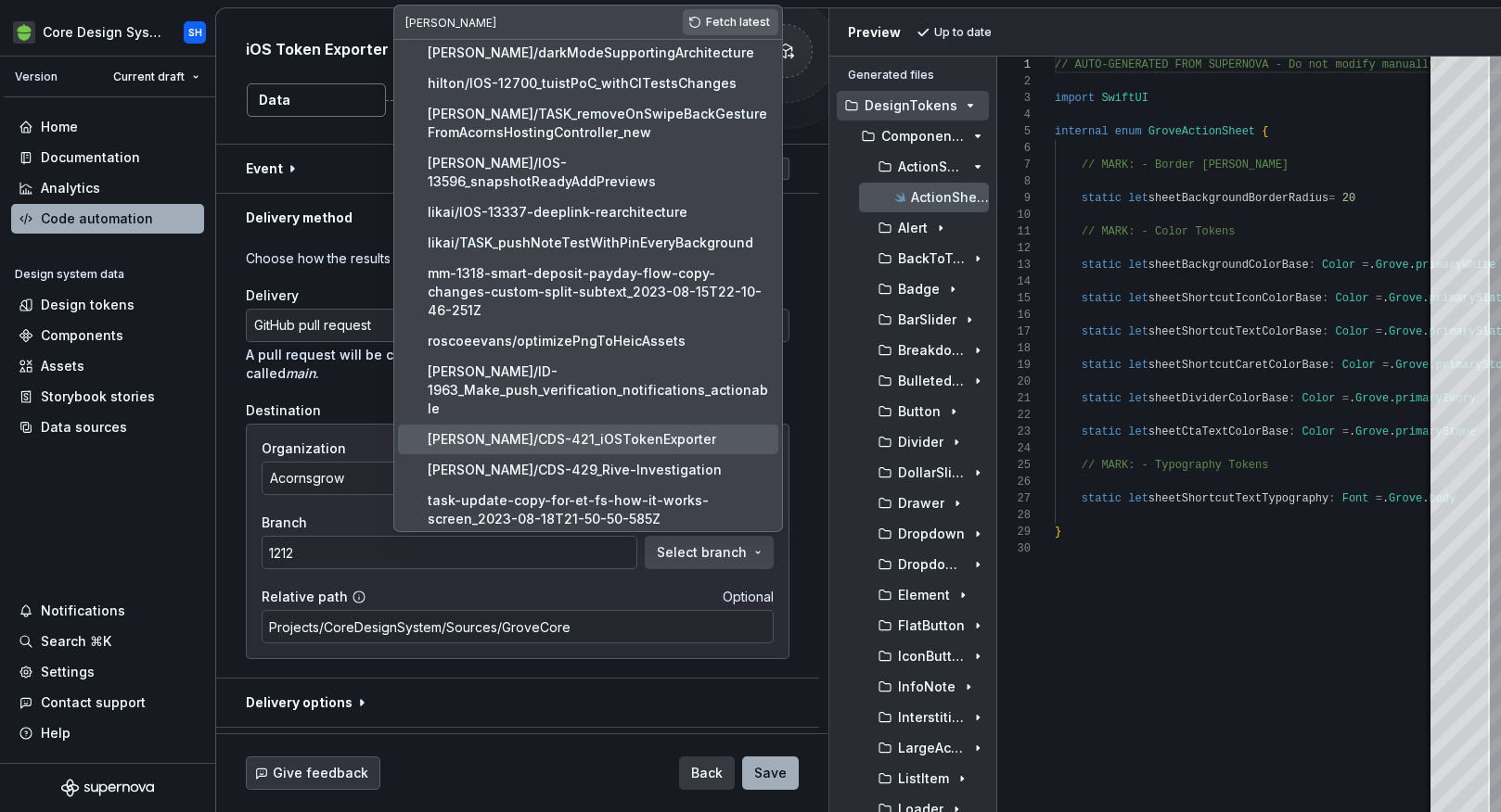
type input "[PERSON_NAME]"
click at [528, 431] on div "[PERSON_NAME]/CDS-421_iOSTokenExporter" at bounding box center [572, 440] width 288 height 19
type input "[PERSON_NAME]/CDS-421_iOSTokenExporter"
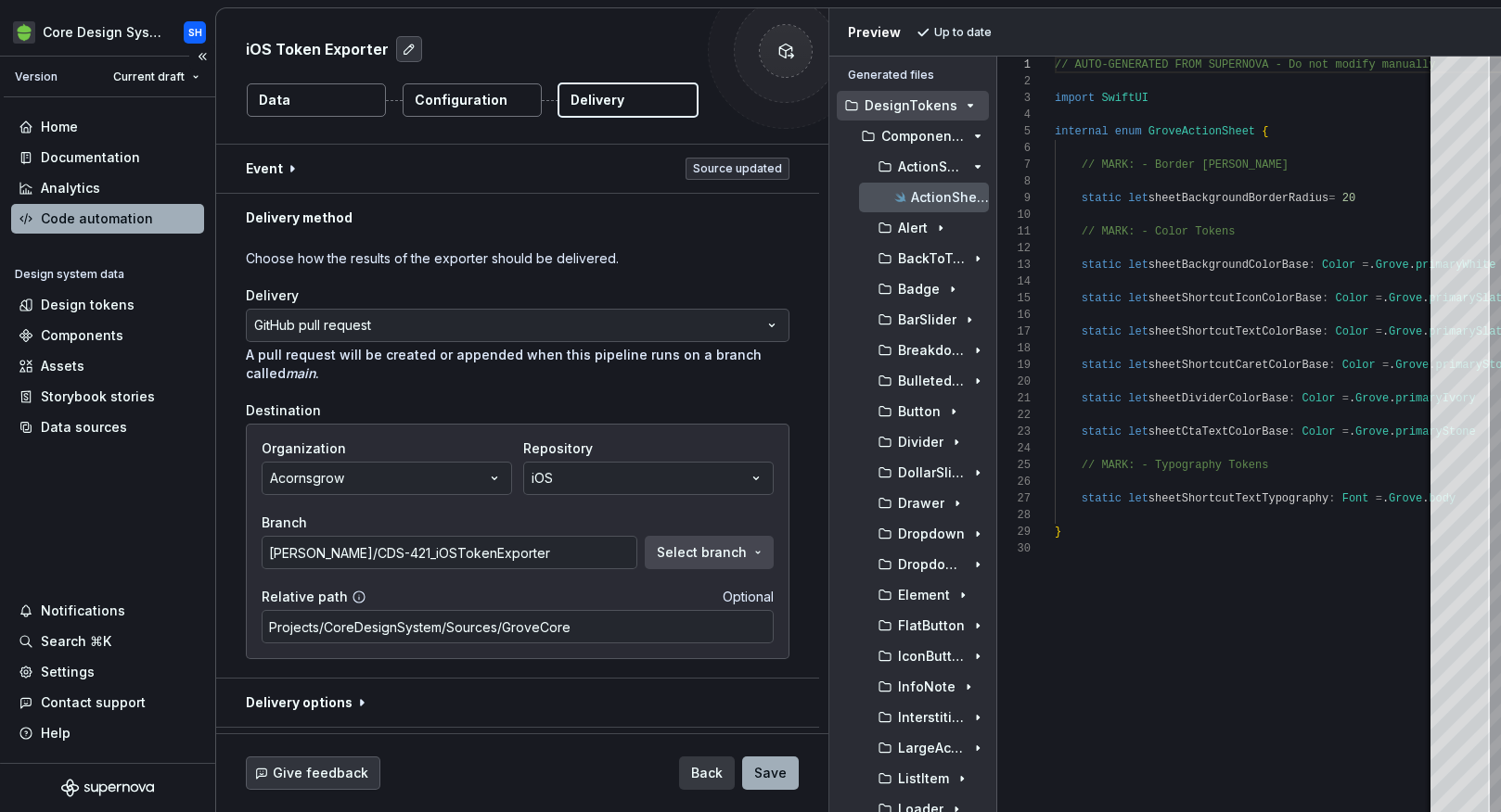
click at [92, 222] on div "Code automation" at bounding box center [97, 219] width 112 height 19
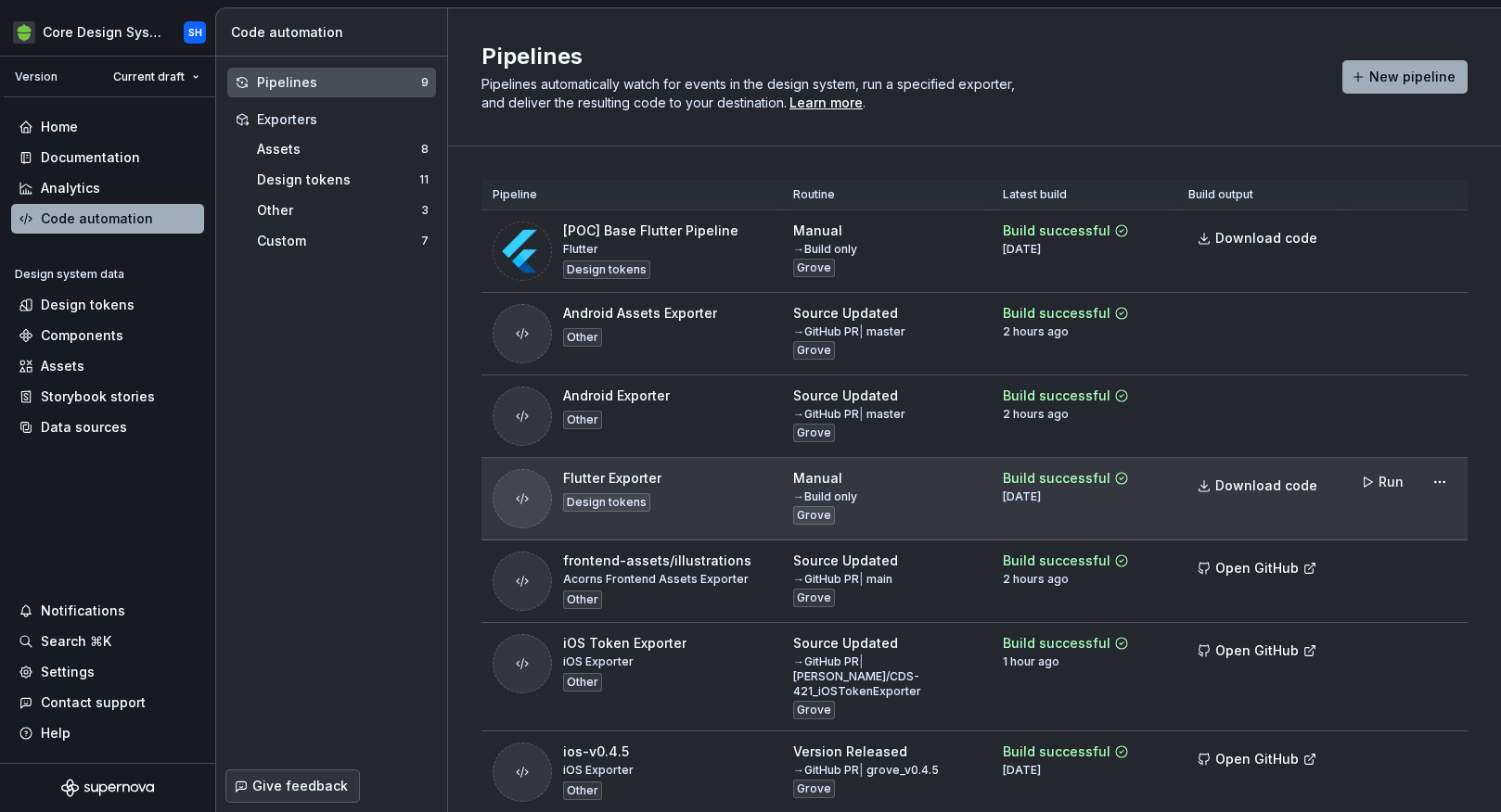
scroll to position [222, 0]
